Goal: Entertainment & Leisure: Consume media (video, audio)

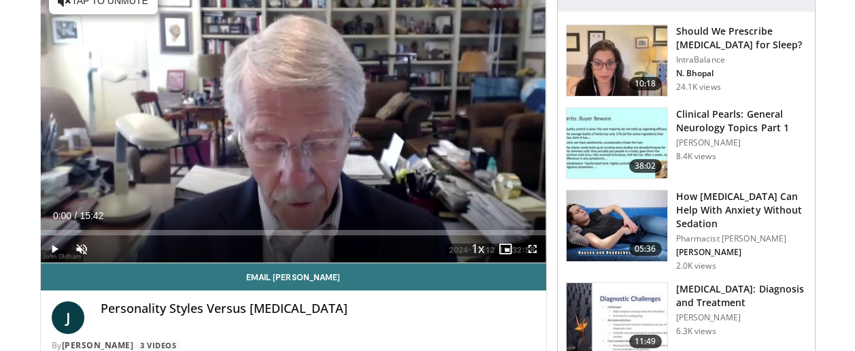
scroll to position [136, 0]
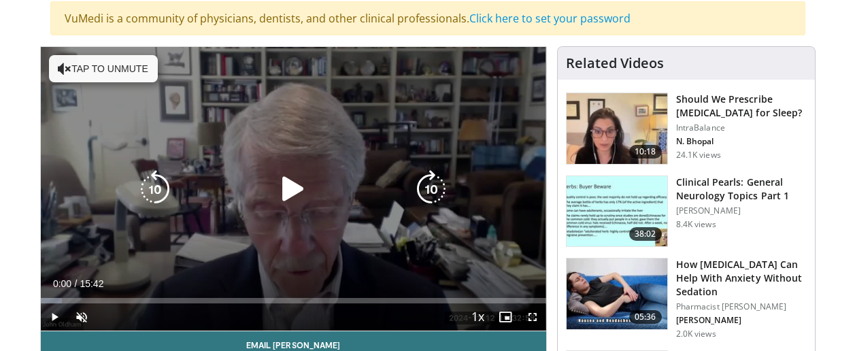
click at [64, 66] on icon "Video Player" at bounding box center [65, 69] width 14 height 14
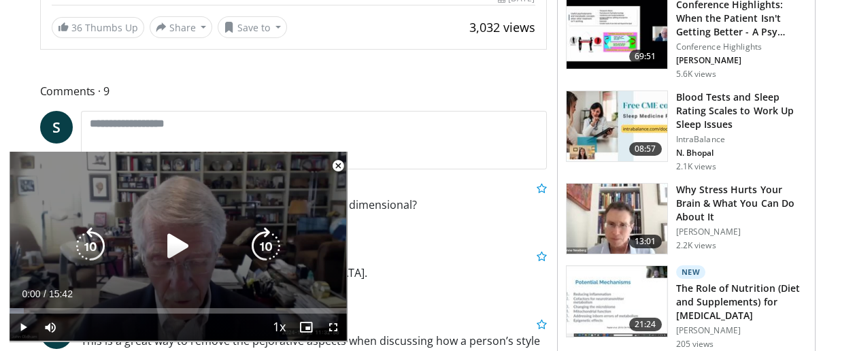
scroll to position [476, 0]
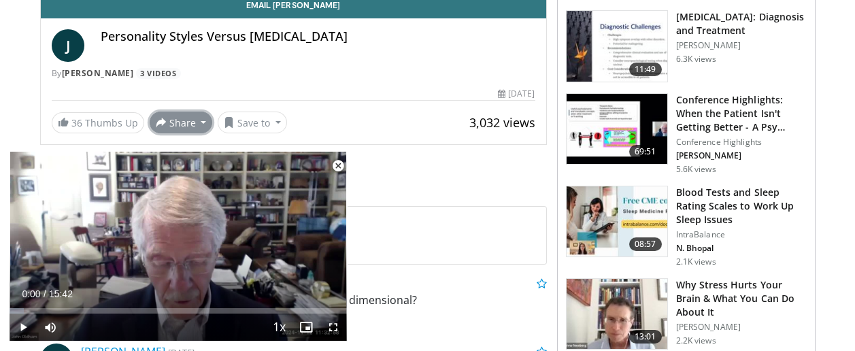
click at [178, 119] on button "Share" at bounding box center [181, 123] width 63 height 22
click at [176, 118] on button "Share" at bounding box center [181, 123] width 63 height 22
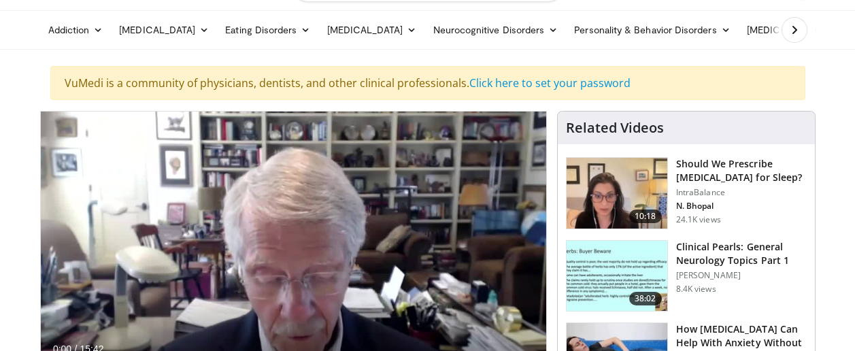
scroll to position [68, 0]
